Goal: Task Accomplishment & Management: Manage account settings

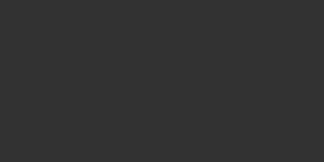
select select "3"
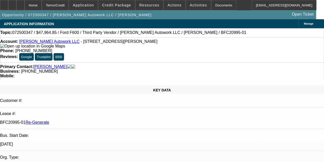
select select "0"
select select "2"
select select "0"
select select "6"
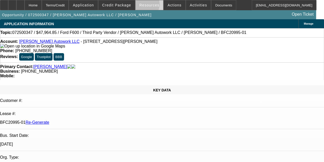
click at [144, 5] on span "Resources" at bounding box center [149, 5] width 20 height 4
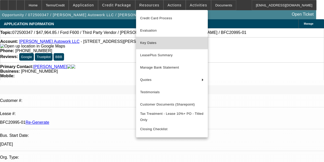
click at [147, 41] on span "Key Dates" at bounding box center [172, 43] width 64 height 6
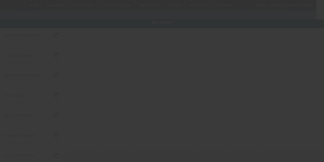
type input "[DATE]"
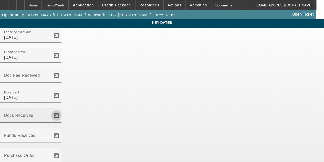
click at [63, 109] on span "Open calendar" at bounding box center [56, 115] width 12 height 12
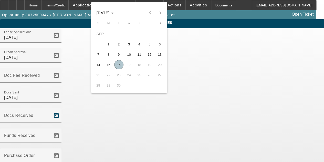
click at [119, 67] on span "16" at bounding box center [118, 64] width 9 height 9
type input "[DATE]"
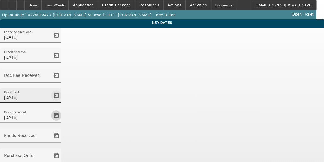
click at [63, 89] on span "Open calendar" at bounding box center [56, 95] width 12 height 12
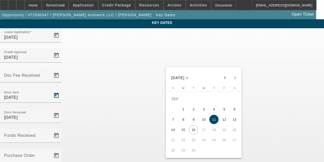
click at [183, 130] on span "15" at bounding box center [183, 129] width 9 height 9
type input "[DATE]"
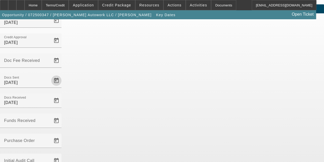
scroll to position [33, 0]
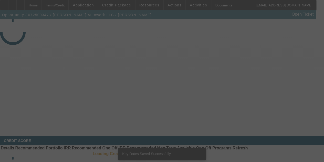
select select "3"
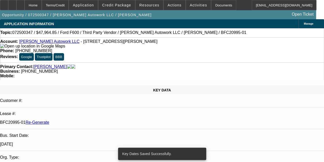
select select "0"
select select "2"
select select "0"
select select "6"
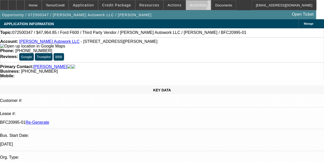
click at [190, 4] on span "Activities" at bounding box center [198, 5] width 17 height 4
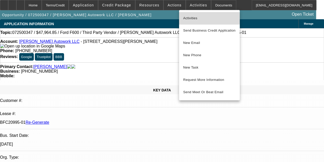
click at [190, 17] on span "Activities" at bounding box center [209, 18] width 53 height 6
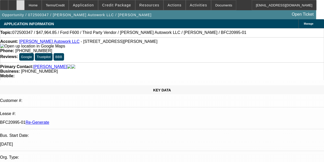
click at [21, 3] on icon at bounding box center [21, 3] width 0 height 0
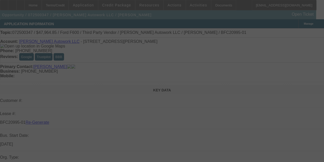
select select "3"
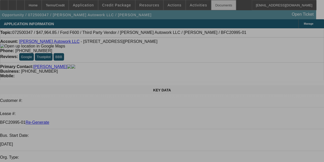
select select "0"
select select "2"
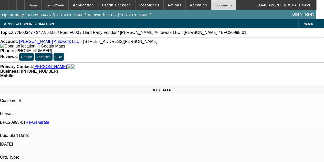
select select "2"
select select "0"
select select "6"
click at [211, 3] on div "Documents" at bounding box center [223, 5] width 25 height 10
click at [155, 22] on div "APPLICATION INFORMATION Manage" at bounding box center [162, 23] width 324 height 9
